Goal: Task Accomplishment & Management: Manage account settings

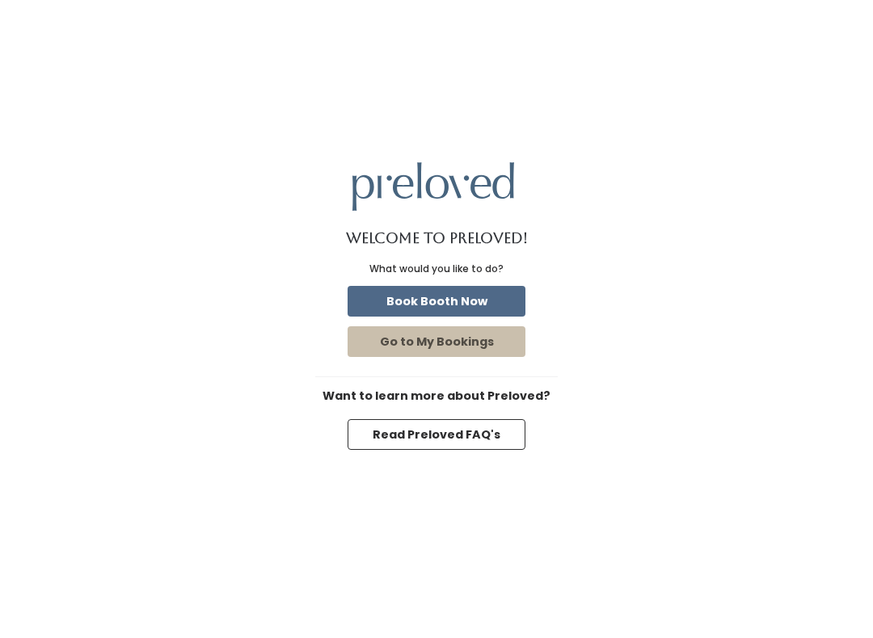
click at [452, 348] on button "Go to My Bookings" at bounding box center [436, 341] width 178 height 31
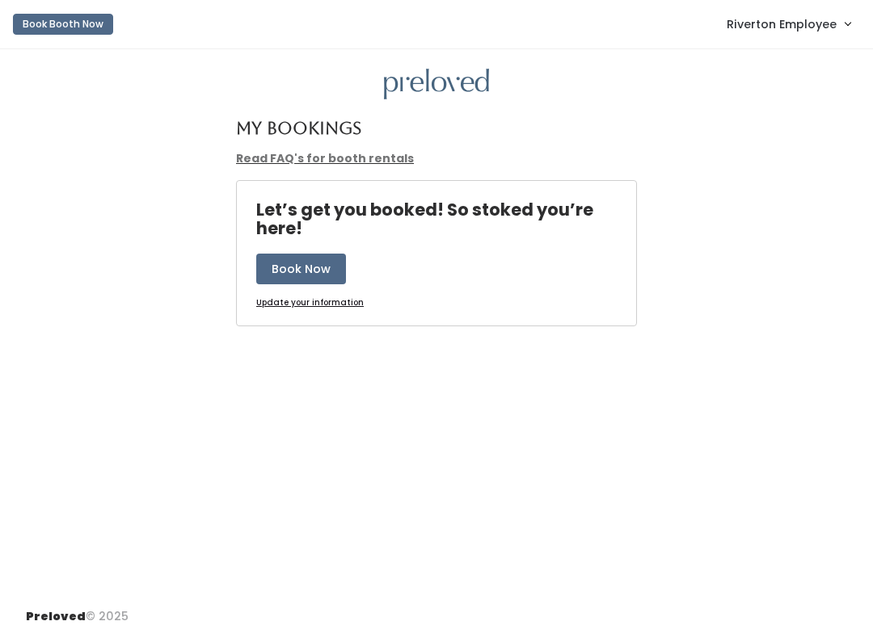
click at [818, 21] on span "Riverton Employee" at bounding box center [781, 24] width 110 height 18
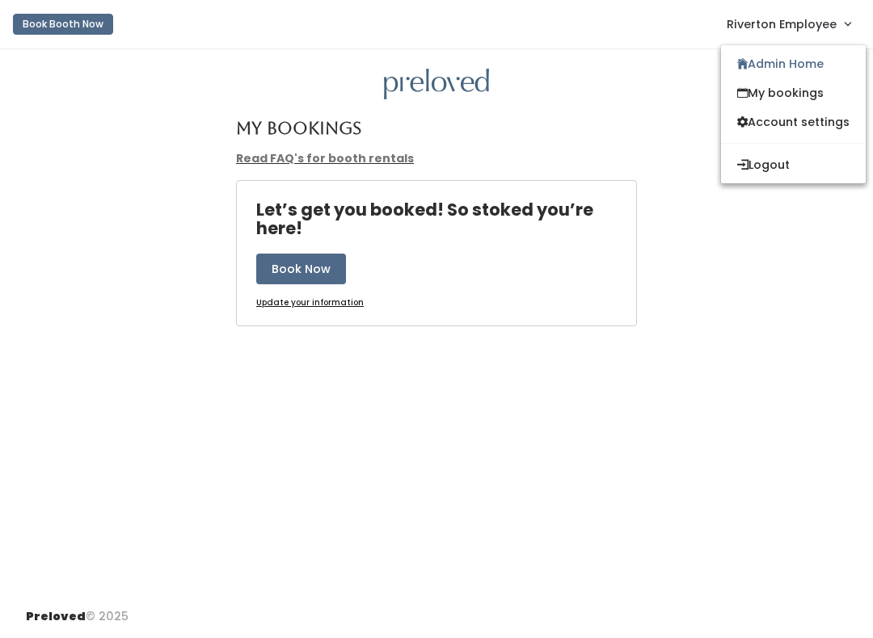
click at [802, 74] on link "Admin Home" at bounding box center [793, 63] width 145 height 29
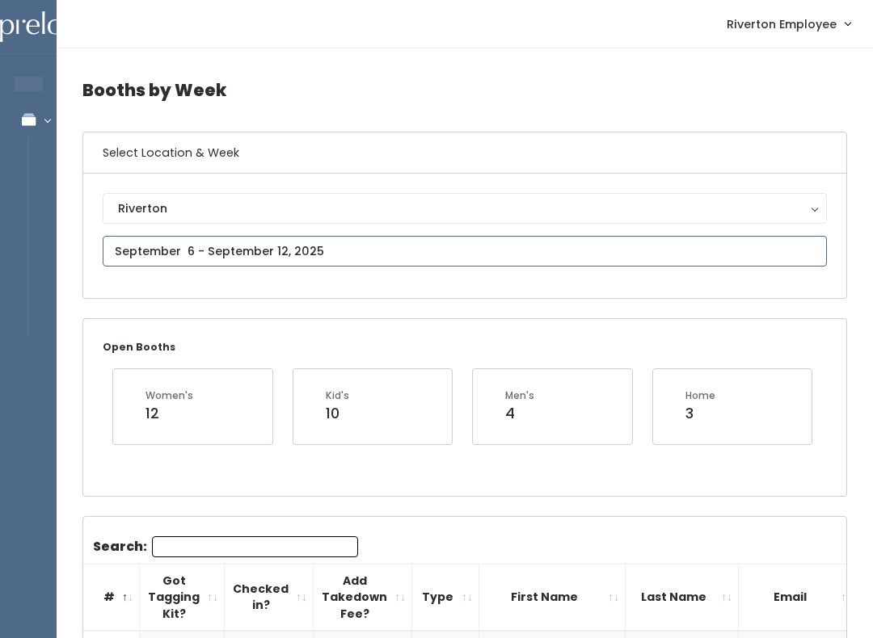
click at [320, 250] on input "text" at bounding box center [465, 251] width 724 height 31
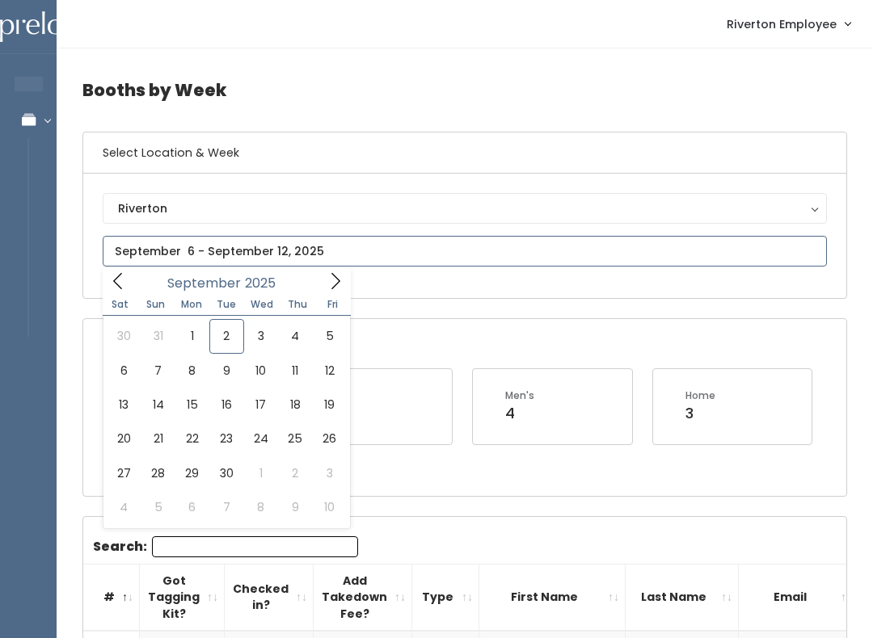
type input "September 6 to September 12"
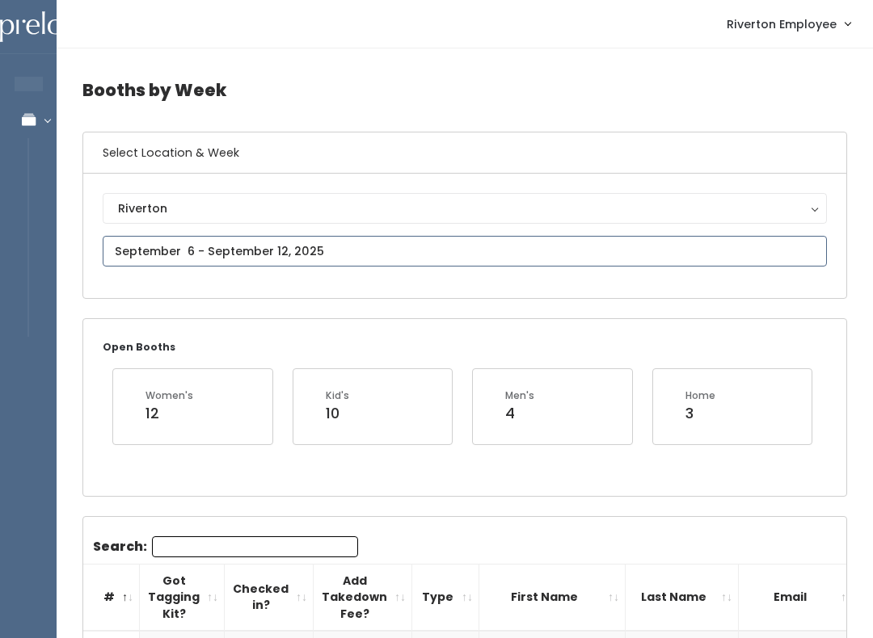
click at [369, 249] on input "text" at bounding box center [465, 251] width 724 height 31
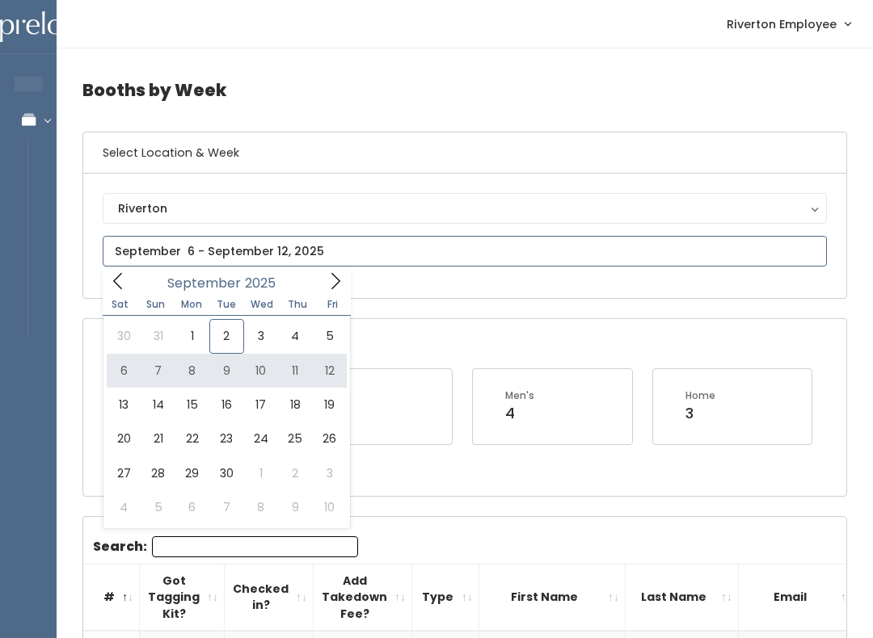
type input "September 6 to September 12"
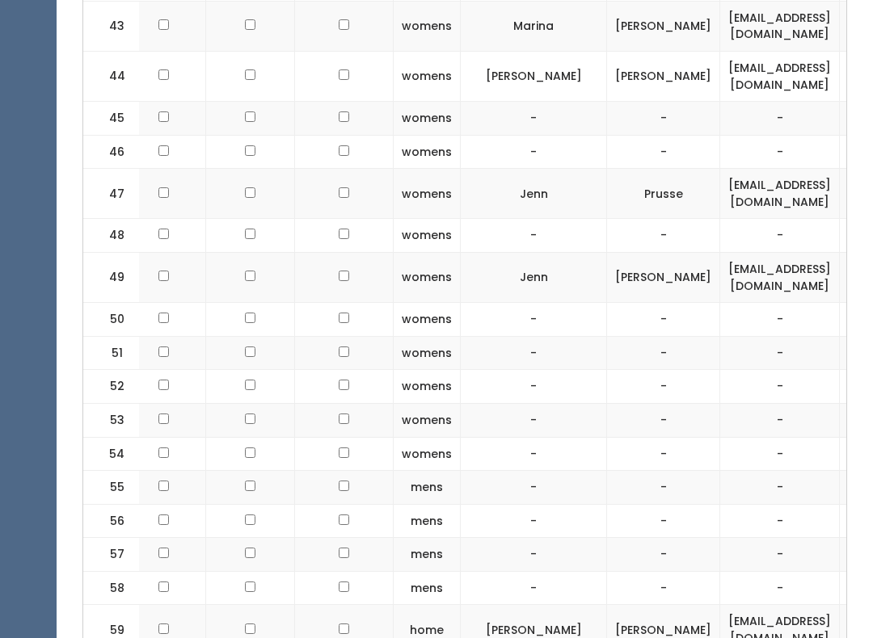
scroll to position [2622, 0]
